Goal: Task Accomplishment & Management: Manage account settings

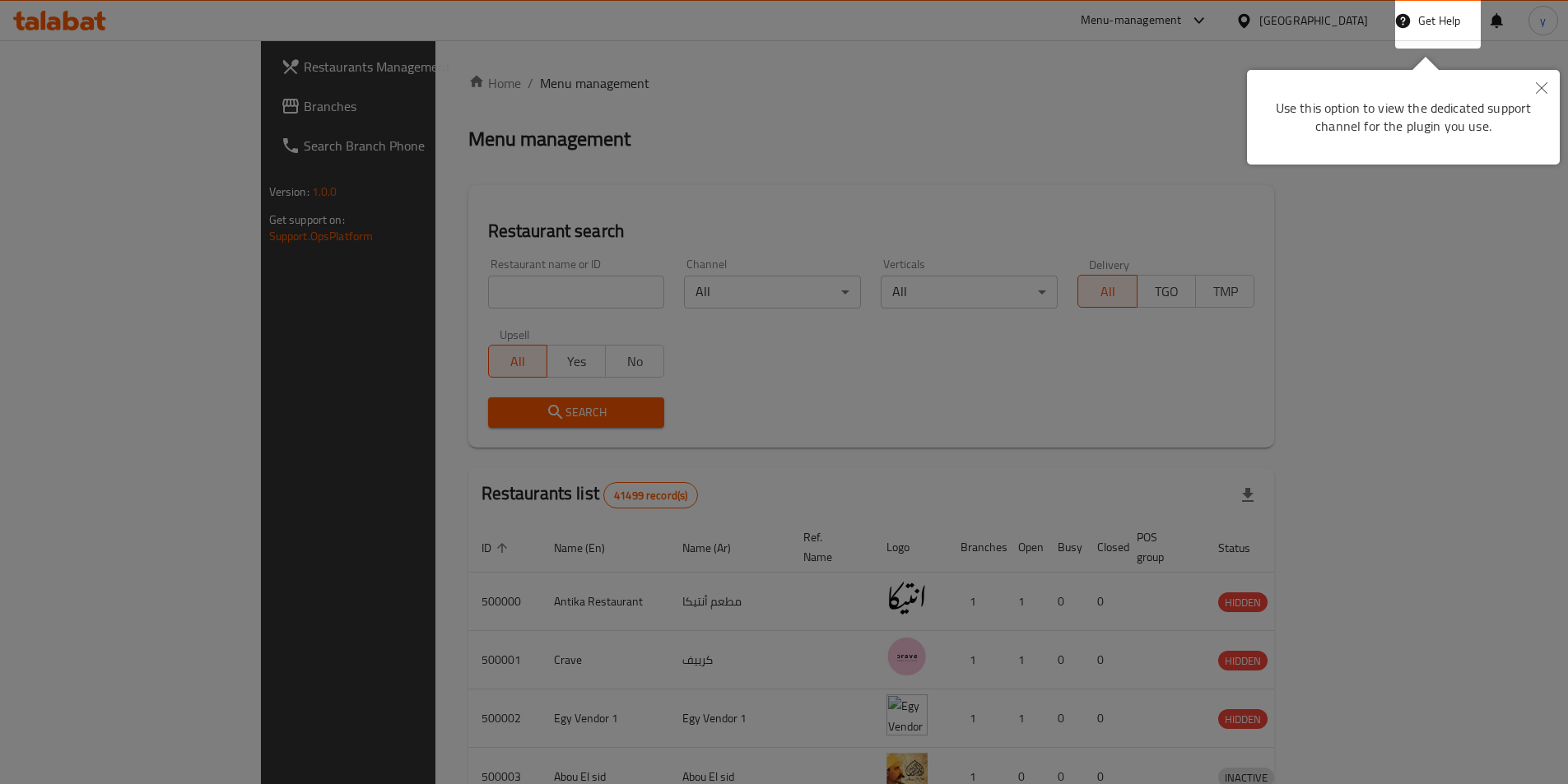
click at [913, 154] on div at bounding box center [784, 392] width 1568 height 784
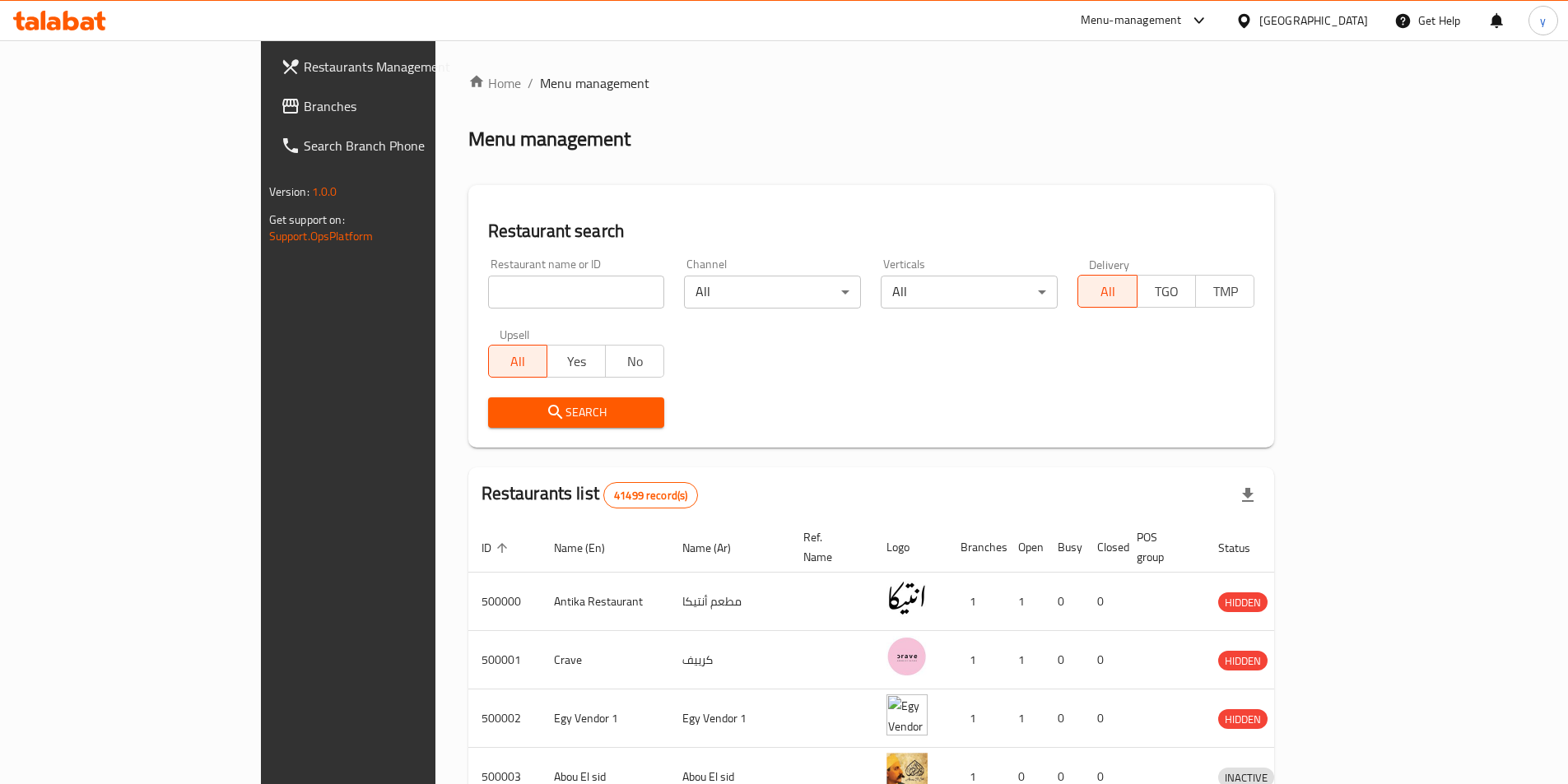
click at [1349, 28] on div "Egypt" at bounding box center [1313, 20] width 108 height 18
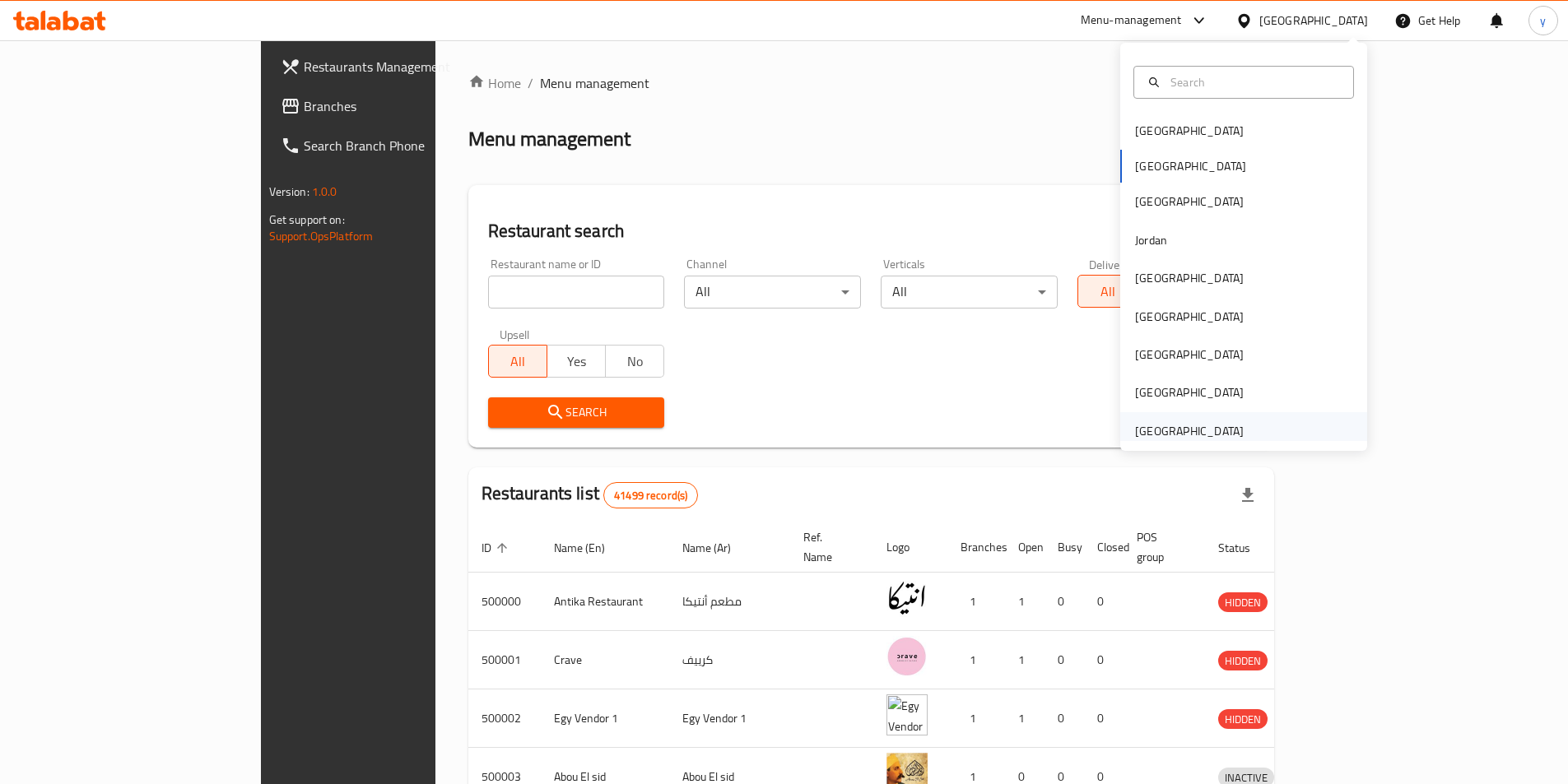
click at [1232, 435] on div "[GEOGRAPHIC_DATA]" at bounding box center [1188, 431] width 135 height 38
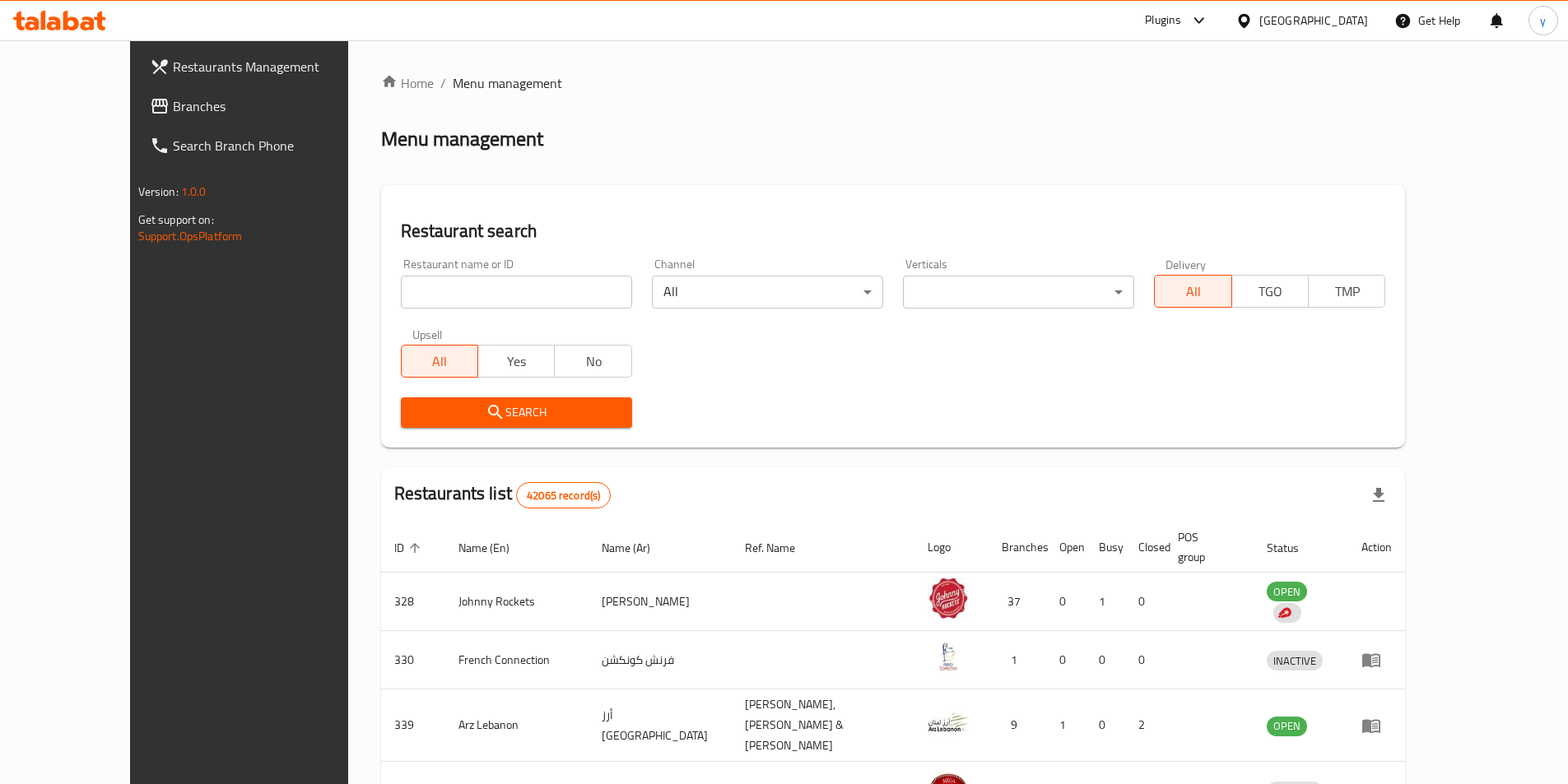
click at [173, 111] on span "Branches" at bounding box center [275, 106] width 206 height 20
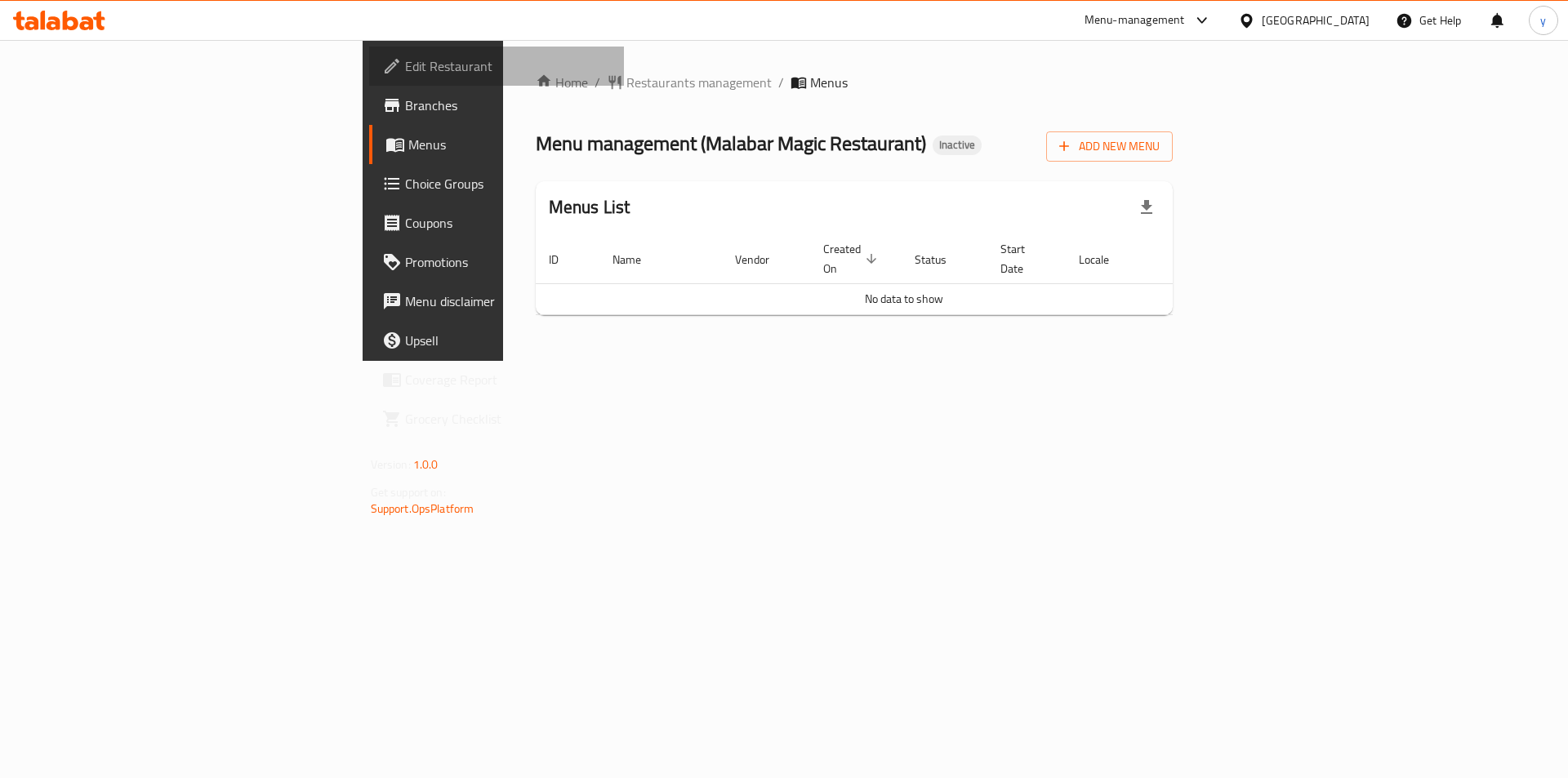
click at [405, 70] on span "Edit Restaurant" at bounding box center [508, 66] width 207 height 20
click at [405, 99] on span "Branches" at bounding box center [508, 105] width 207 height 20
